Goal: Information Seeking & Learning: Learn about a topic

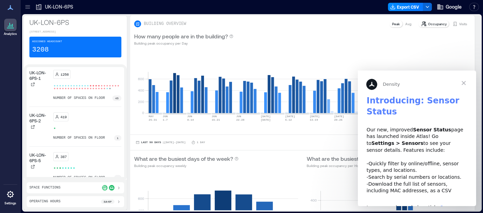
click at [463, 86] on span "Close" at bounding box center [463, 83] width 25 height 25
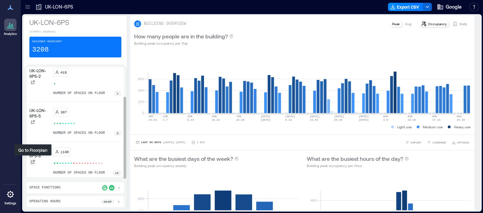
click at [32, 160] on icon at bounding box center [33, 162] width 4 height 4
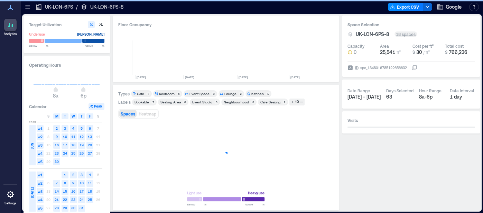
scroll to position [0, 424]
